Goal: Information Seeking & Learning: Learn about a topic

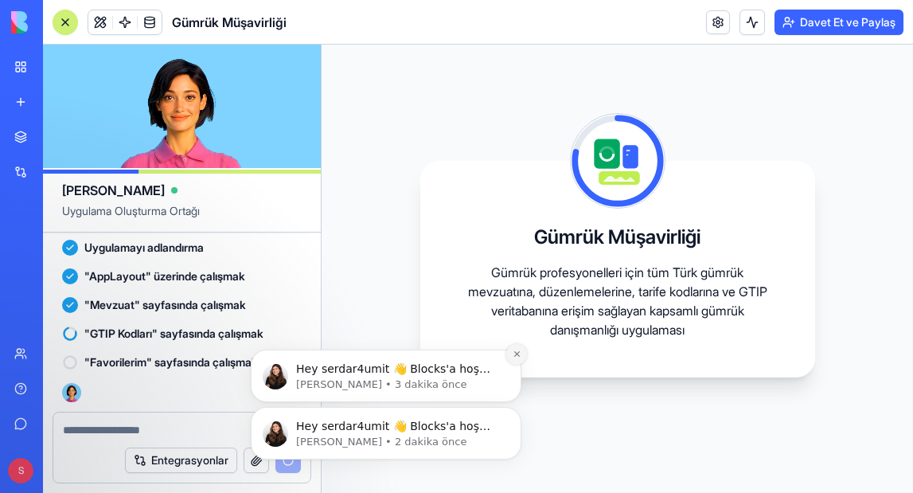
click at [514, 353] on icon "Dismiss notification" at bounding box center [516, 354] width 6 height 6
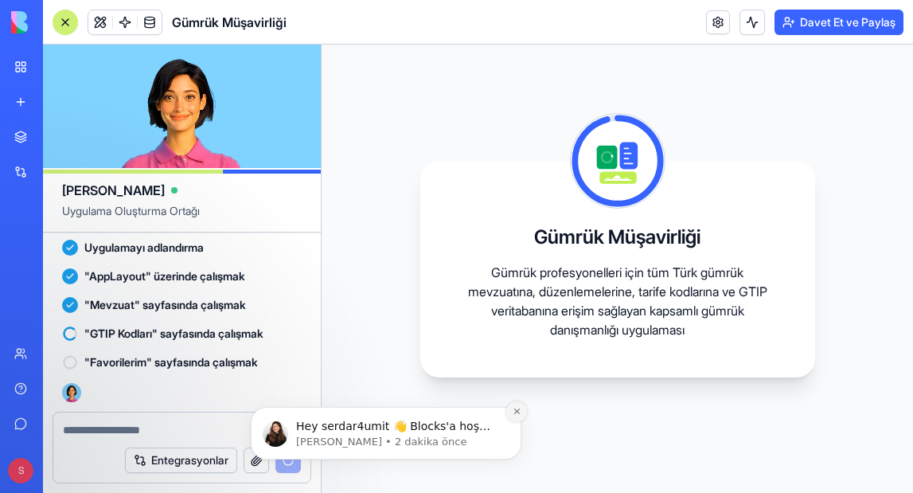
click at [513, 410] on icon "Bildirimi reddet" at bounding box center [517, 411] width 9 height 9
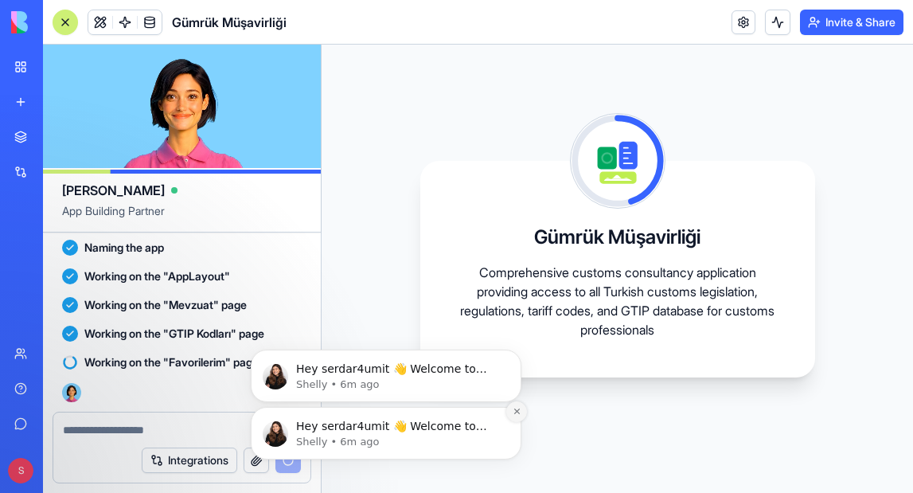
click at [513, 408] on icon "Dismiss notification" at bounding box center [517, 411] width 9 height 9
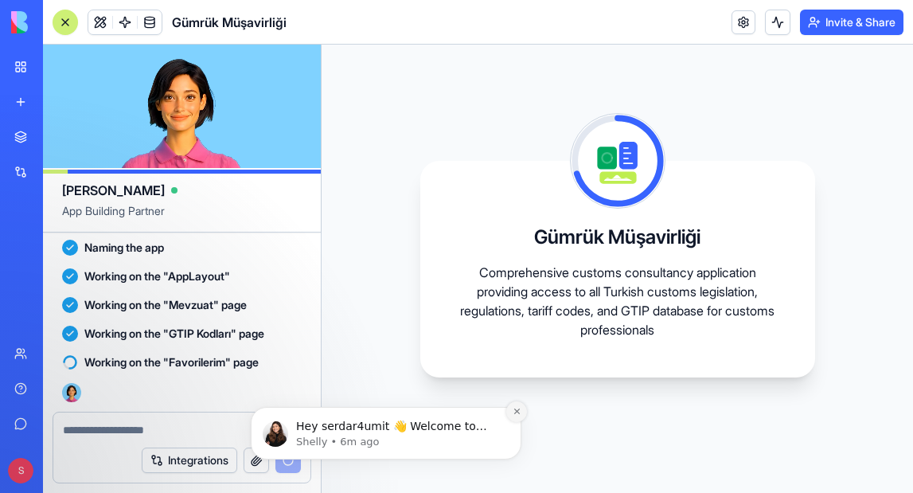
click at [517, 411] on icon "Dismiss notification" at bounding box center [517, 411] width 9 height 9
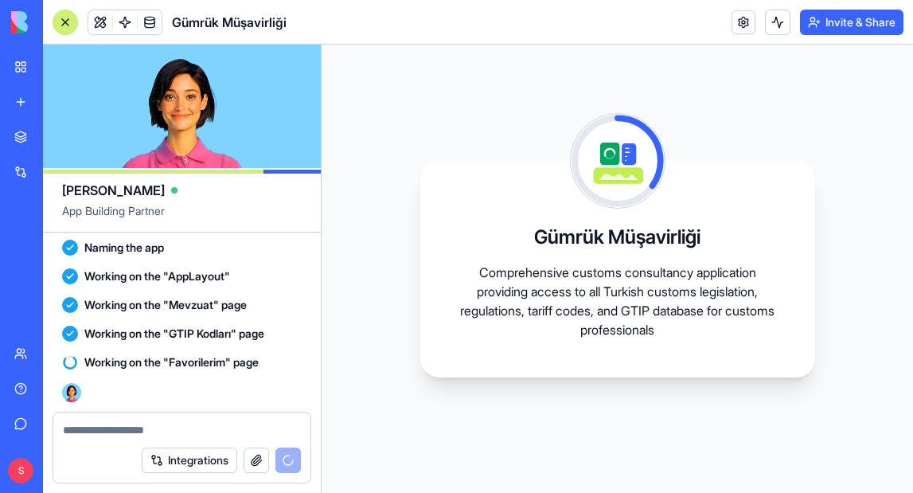
click at [234, 427] on textarea at bounding box center [182, 430] width 238 height 16
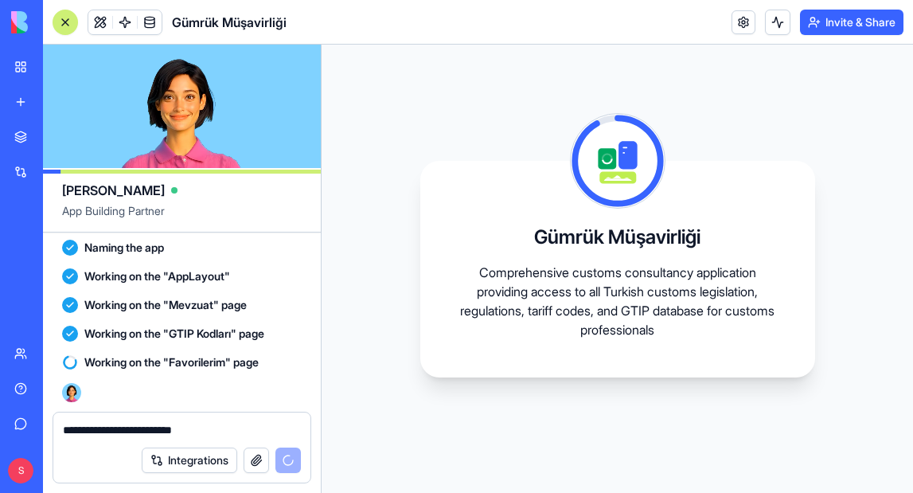
click at [280, 424] on textarea "**********" at bounding box center [182, 430] width 238 height 16
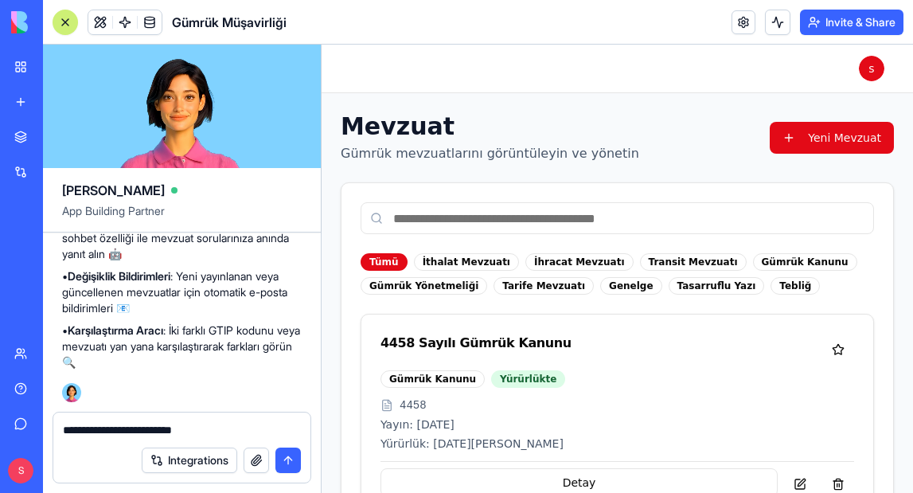
scroll to position [728, 0]
type textarea "**********"
click at [289, 463] on button "submit" at bounding box center [287, 459] width 25 height 25
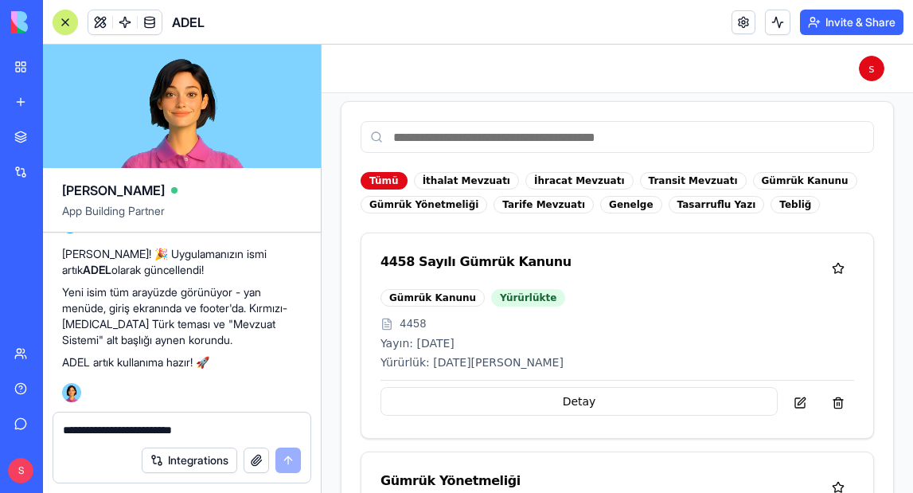
scroll to position [83, 0]
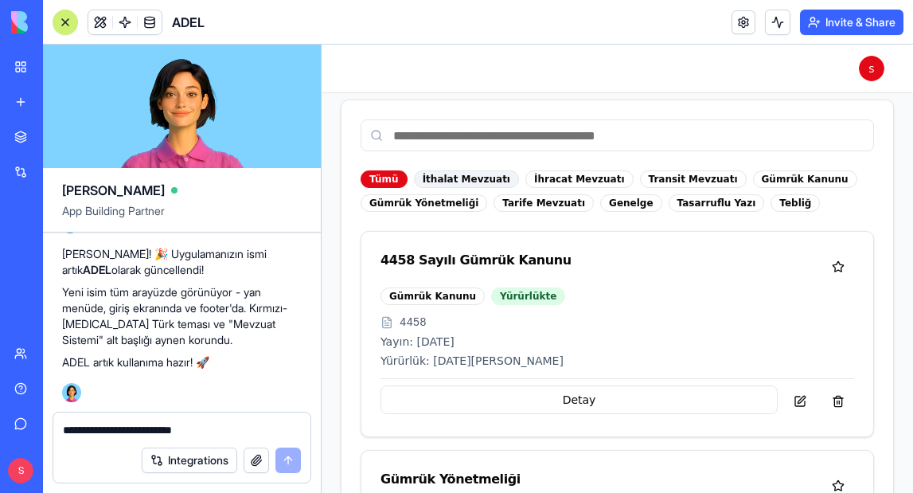
click at [481, 177] on div "İthalat Mevzuatı" at bounding box center [466, 179] width 105 height 18
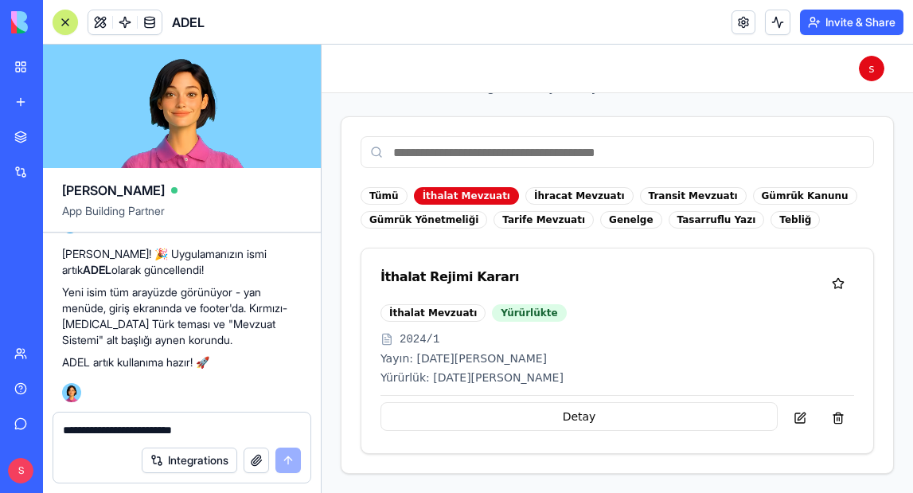
scroll to position [9, 0]
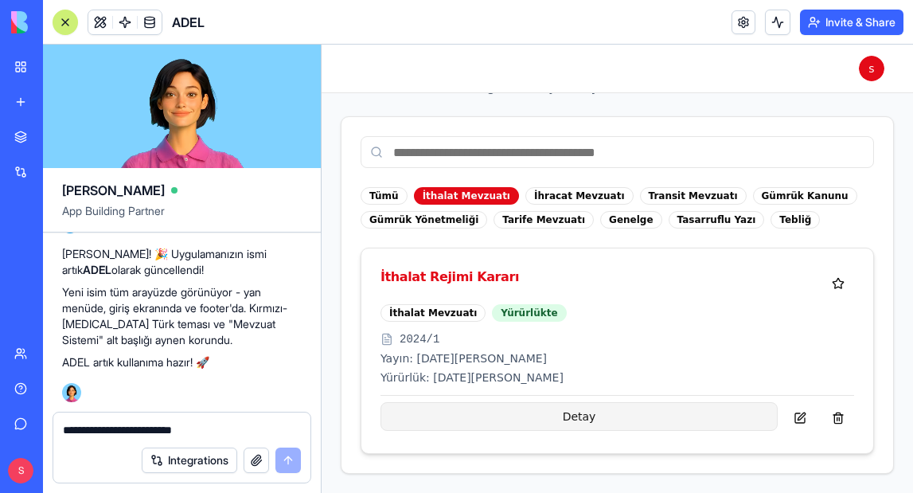
click at [575, 416] on button "Detay" at bounding box center [579, 416] width 397 height 29
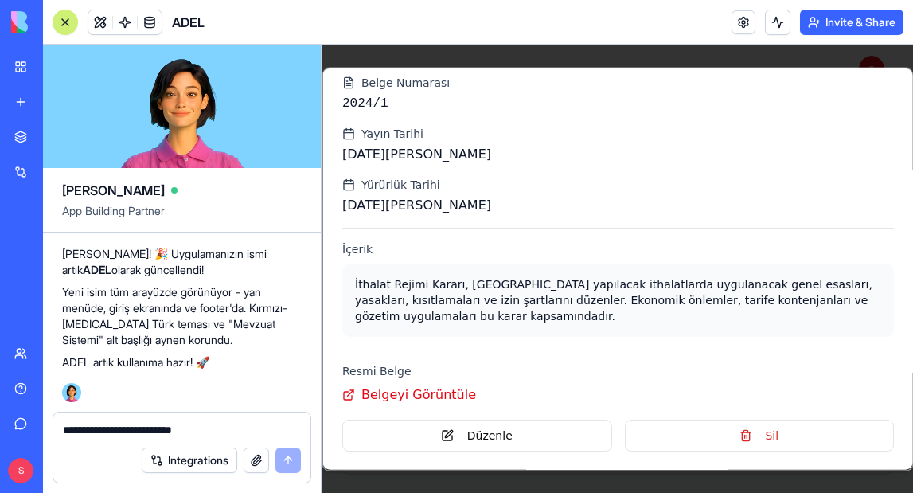
scroll to position [100, 0]
click at [422, 392] on link "Belgeyi Görüntüle" at bounding box center [409, 394] width 134 height 19
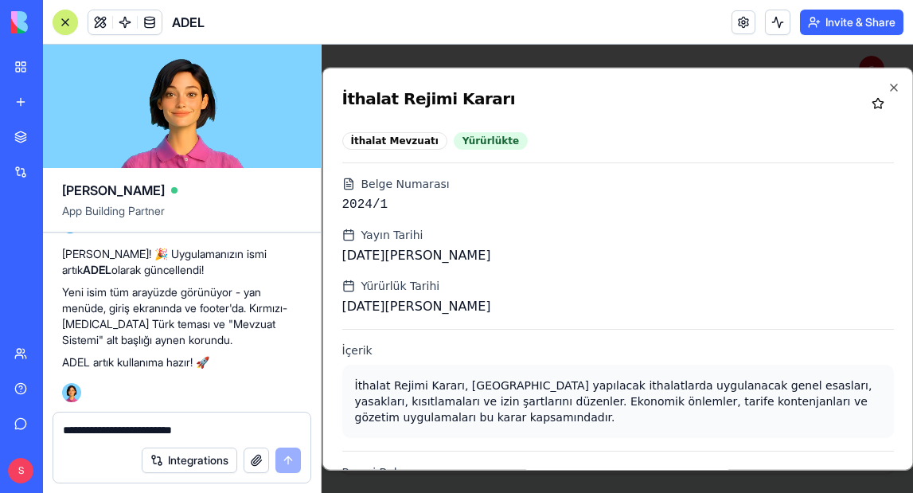
scroll to position [0, 0]
click at [892, 85] on icon "button" at bounding box center [893, 87] width 6 height 6
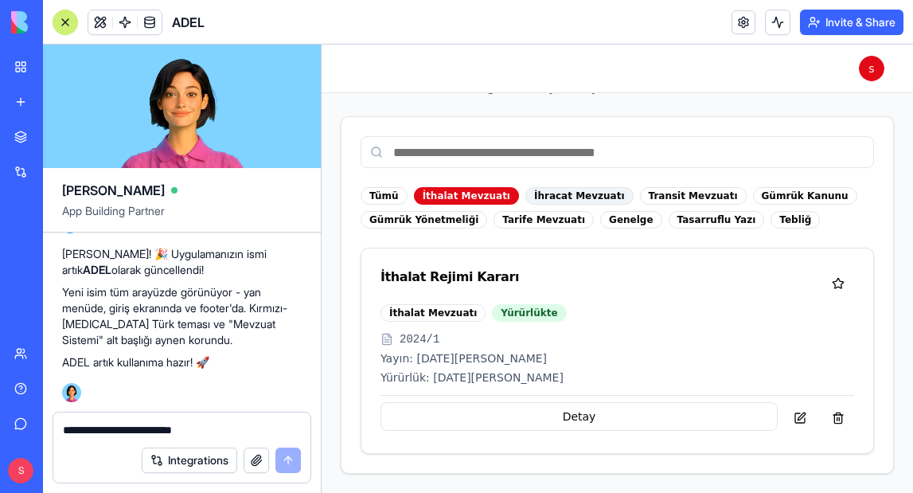
click at [566, 193] on div "İhracat Mevzuatı" at bounding box center [579, 196] width 108 height 18
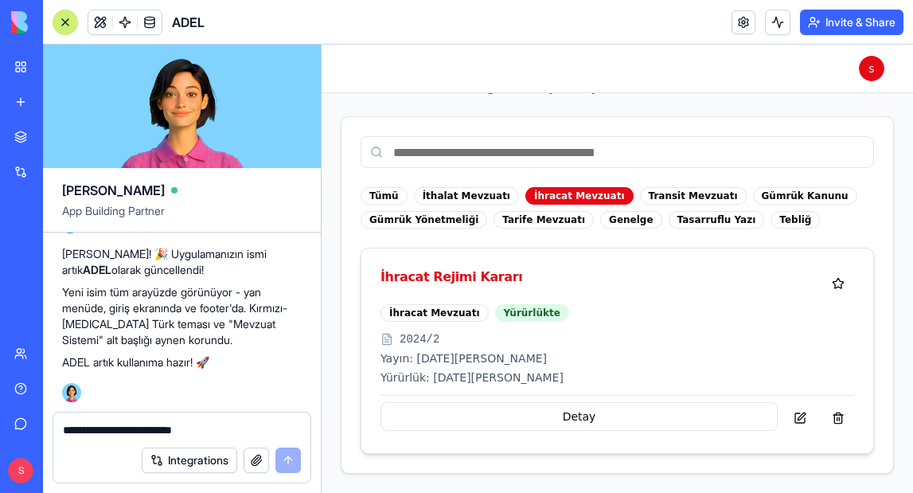
click at [428, 310] on div "İhracat Mevzuatı" at bounding box center [435, 313] width 108 height 18
click at [418, 339] on span "2024/2" at bounding box center [420, 339] width 40 height 16
click at [572, 417] on button "Detay" at bounding box center [579, 416] width 397 height 29
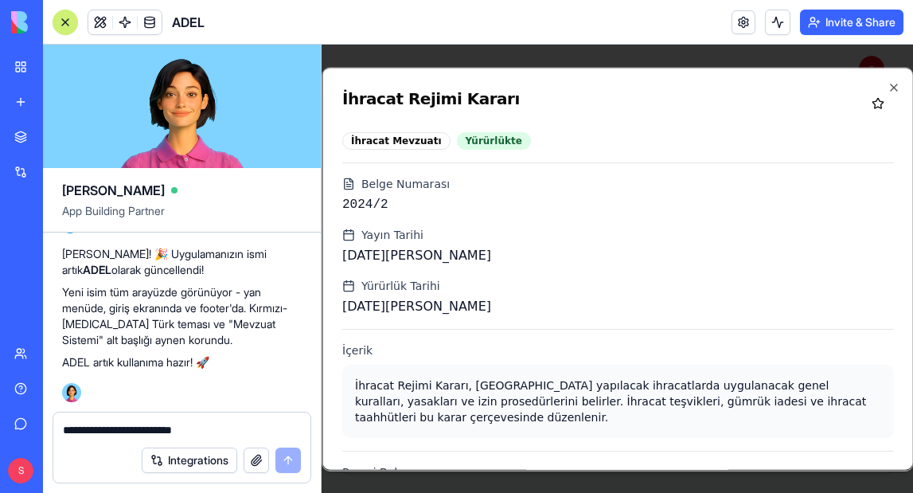
click at [420, 139] on div "İhracat Mevzuatı" at bounding box center [396, 140] width 108 height 18
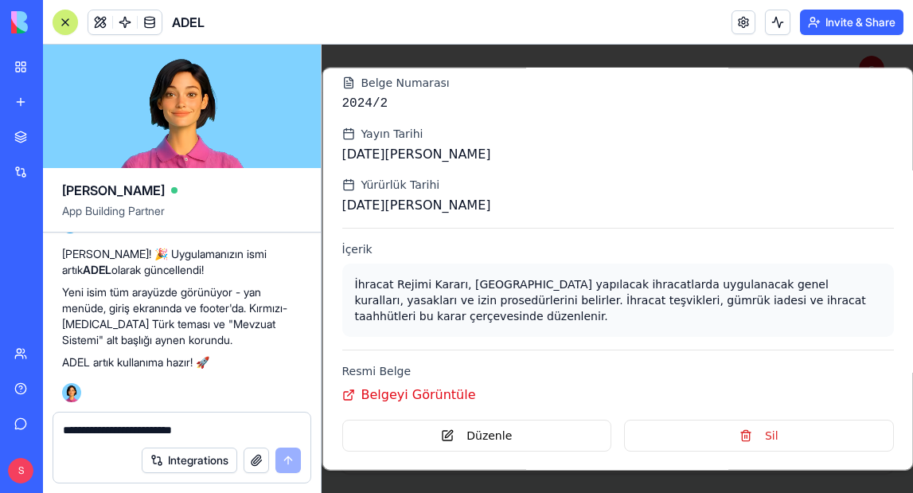
scroll to position [100, 0]
click at [411, 394] on link "Belgeyi Görüntüle" at bounding box center [409, 394] width 134 height 19
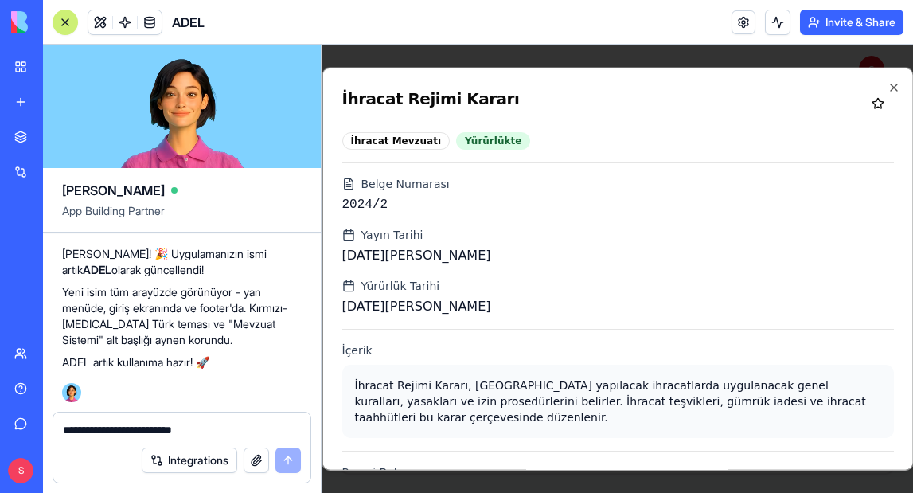
scroll to position [0, 0]
click at [891, 83] on icon "button" at bounding box center [893, 86] width 13 height 13
